Goal: Navigation & Orientation: Find specific page/section

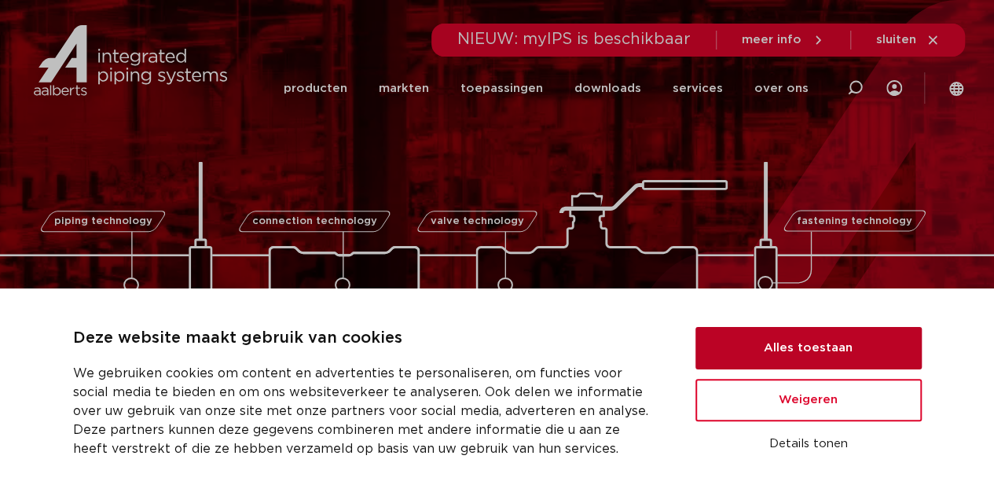
click at [872, 354] on button "Alles toestaan" at bounding box center [808, 348] width 226 height 42
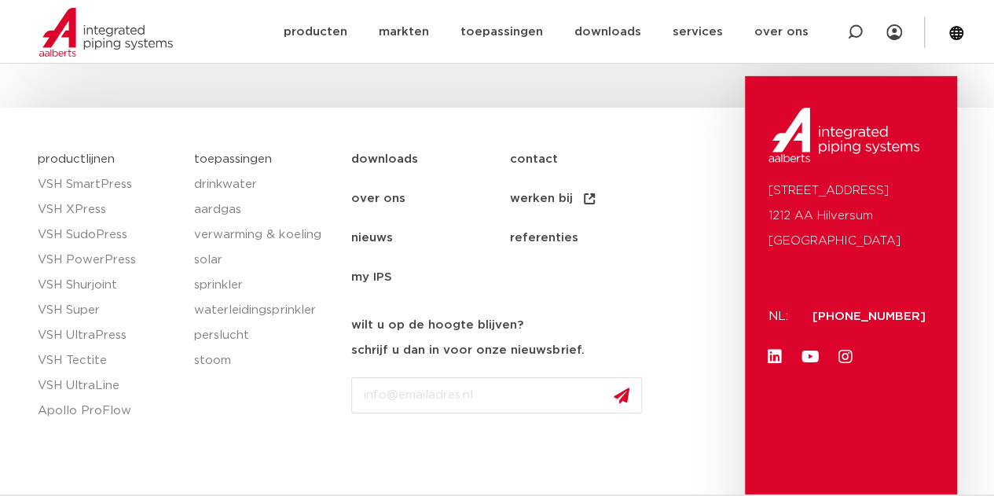
scroll to position [2484, 0]
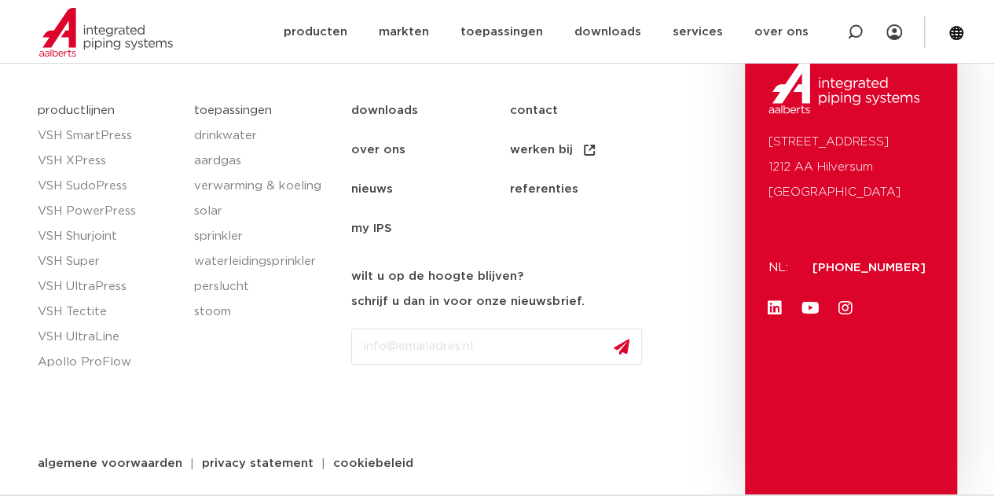
click at [375, 148] on link "over ons" at bounding box center [430, 149] width 158 height 39
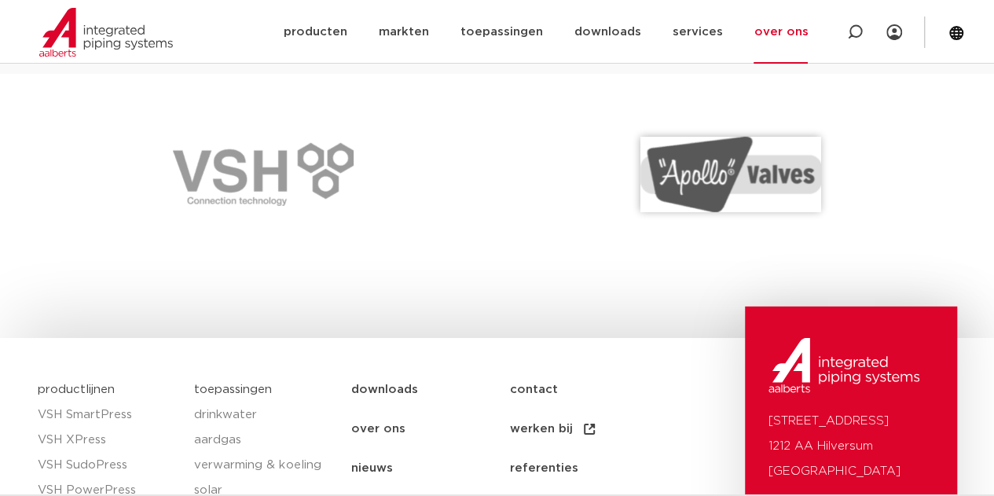
scroll to position [2357, 0]
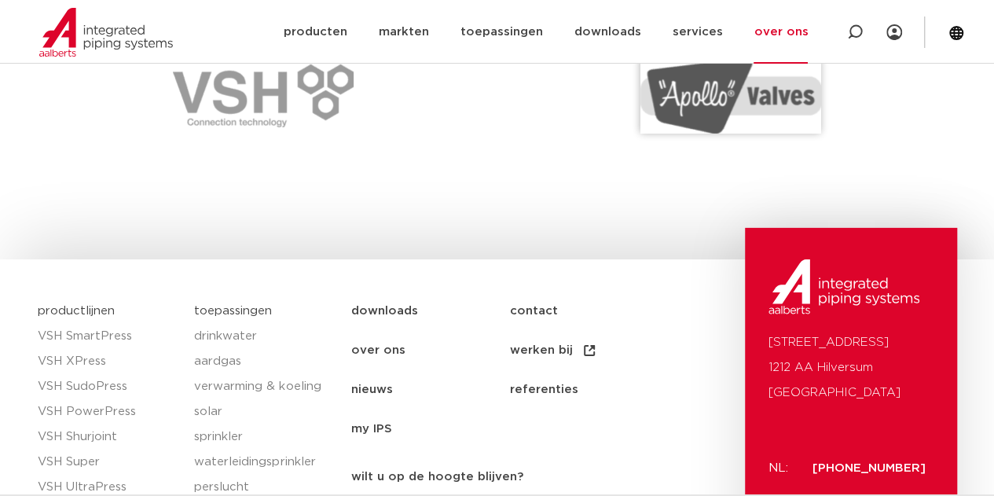
click at [390, 351] on link "over ons" at bounding box center [430, 350] width 158 height 39
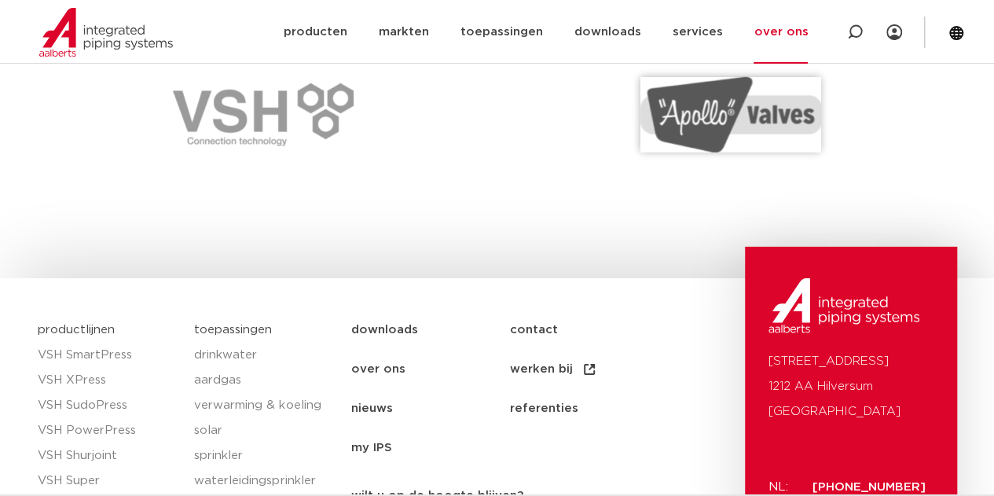
scroll to position [2514, 0]
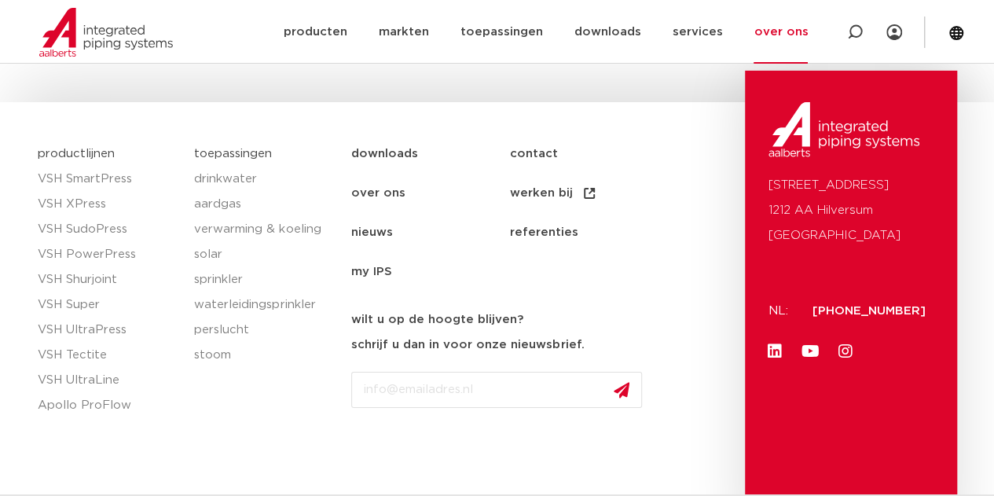
click at [548, 200] on link "werken bij" at bounding box center [588, 193] width 158 height 39
